Goal: Communication & Community: Answer question/provide support

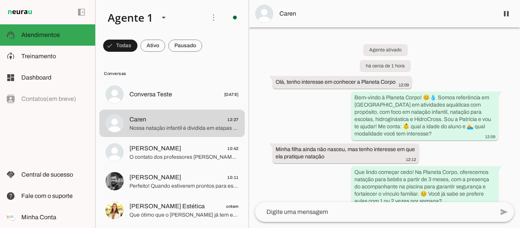
scroll to position [653, 0]
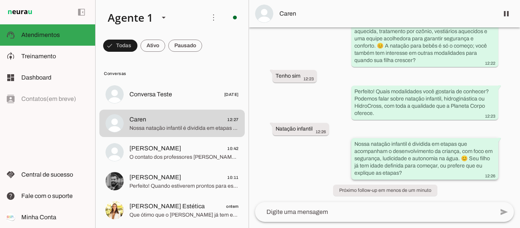
scroll to position [653, 0]
